Goal: Information Seeking & Learning: Find specific fact

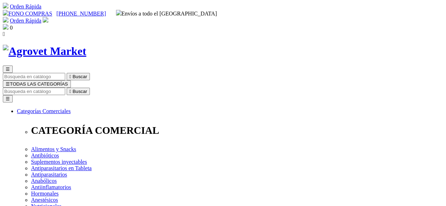
click at [65, 88] on input "Buscar" at bounding box center [34, 91] width 62 height 7
click at [65, 88] on input "ce" at bounding box center [34, 91] width 62 height 7
type input "cefasec"
click at [107, 88] on button " Buscar" at bounding box center [118, 91] width 23 height 7
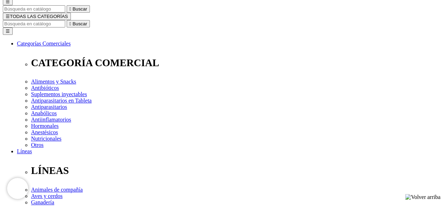
scroll to position [67, 0]
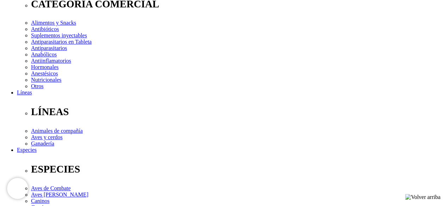
drag, startPoint x: 450, startPoint y: 24, endPoint x: 431, endPoint y: 44, distance: 27.2
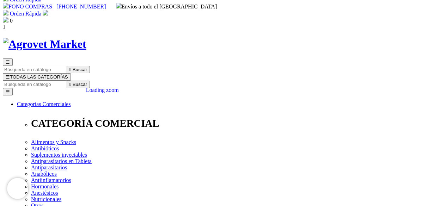
scroll to position [0, 0]
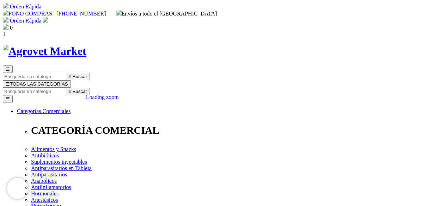
click at [65, 88] on input "Buscar" at bounding box center [34, 91] width 62 height 7
